Goal: Task Accomplishment & Management: Manage account settings

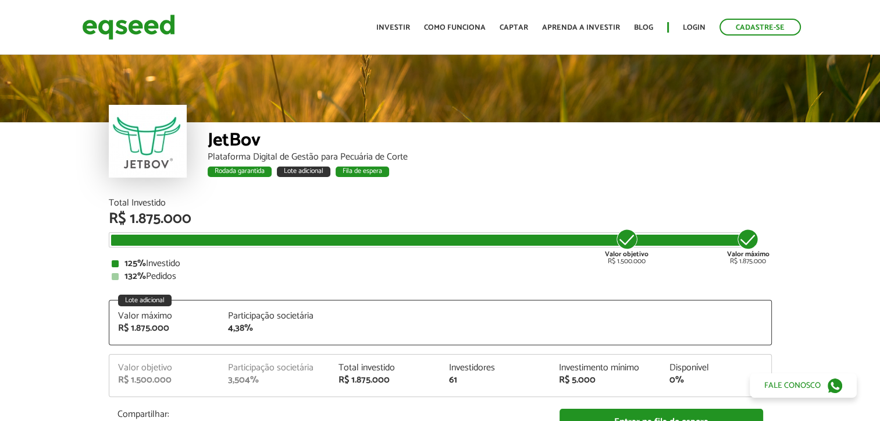
scroll to position [1443, 0]
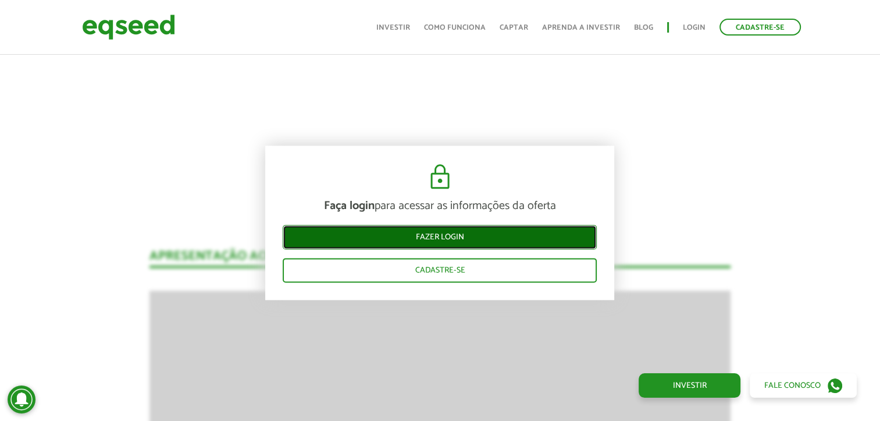
click at [448, 229] on link "Fazer login" at bounding box center [440, 237] width 314 height 24
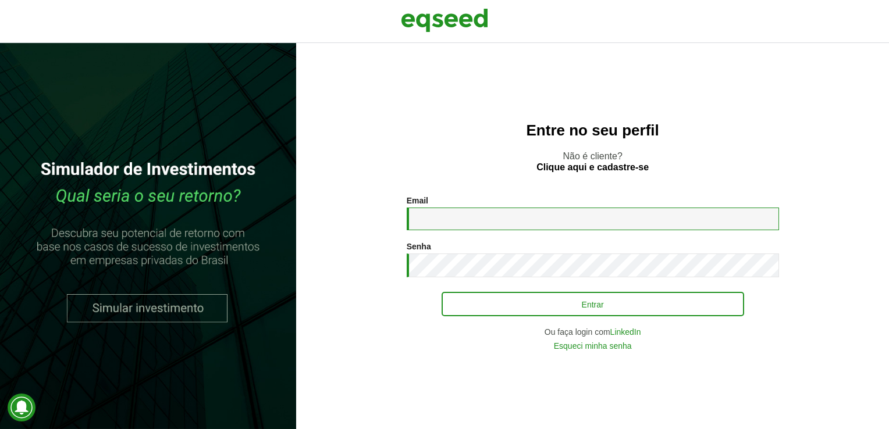
type input "**********"
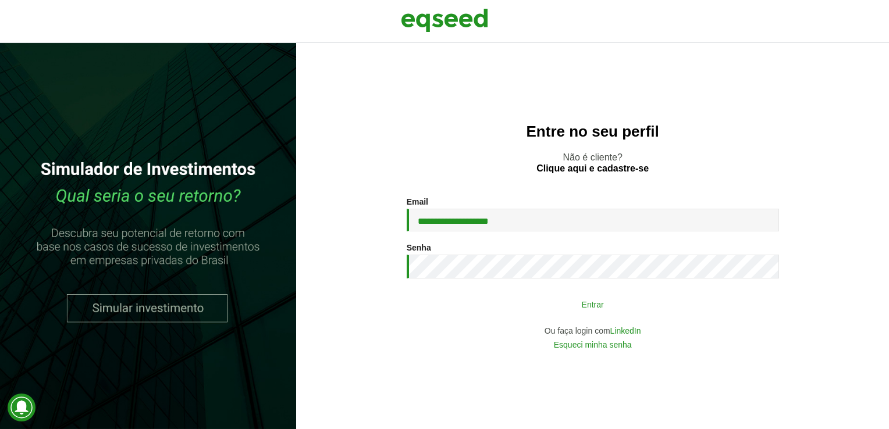
click at [554, 308] on button "Entrar" at bounding box center [593, 304] width 303 height 22
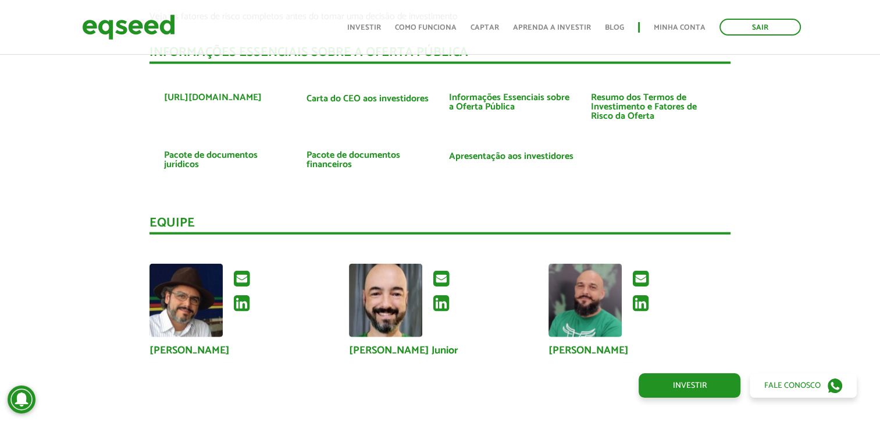
scroll to position [2720, 0]
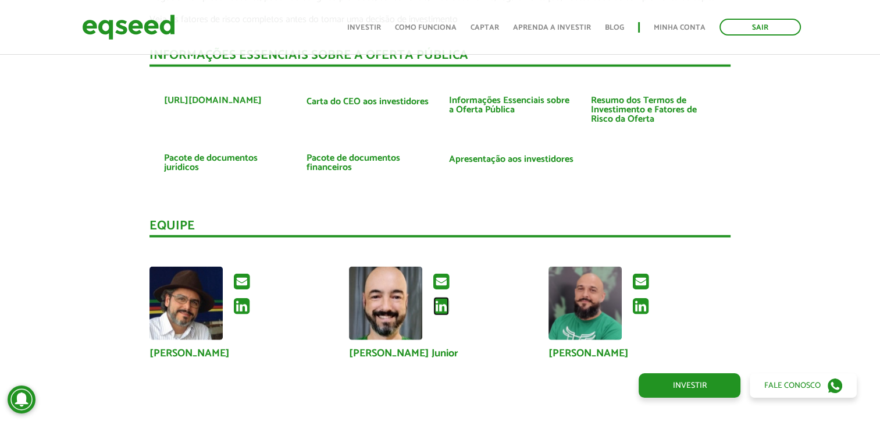
click at [441, 304] on icon at bounding box center [441, 306] width 16 height 19
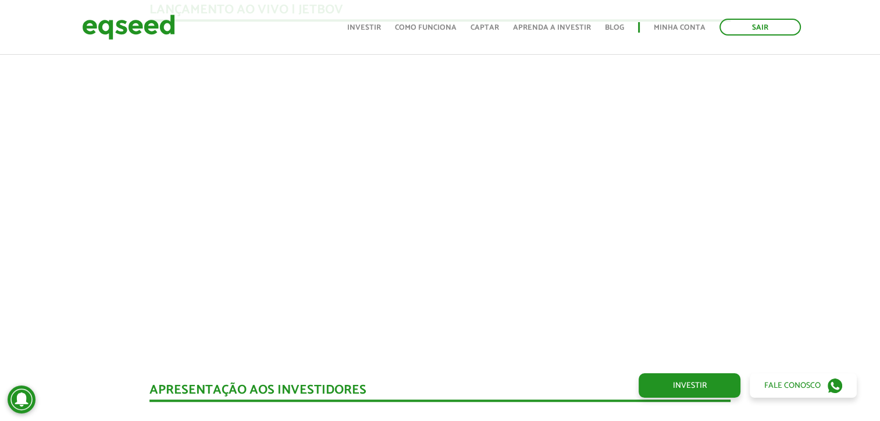
scroll to position [1150, 0]
